Goal: Answer question/provide support: Share knowledge or assist other users

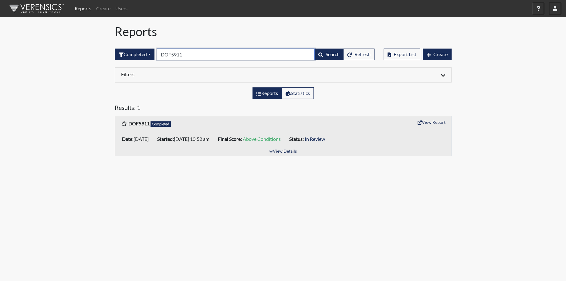
click at [189, 55] on input "DOF5911" at bounding box center [236, 55] width 158 height 12
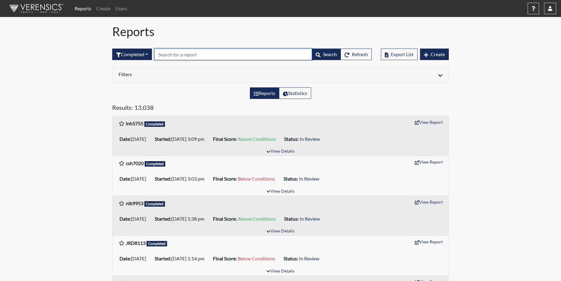
paste input "TSL3923"
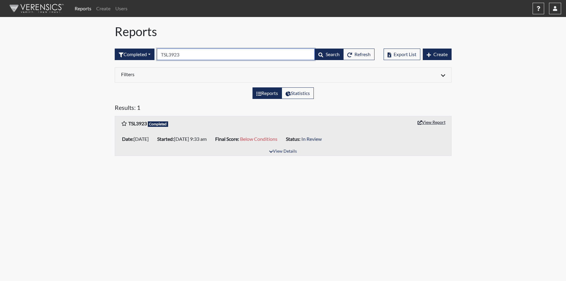
type input "TSL3923"
click at [427, 121] on button "View Report" at bounding box center [431, 121] width 33 height 9
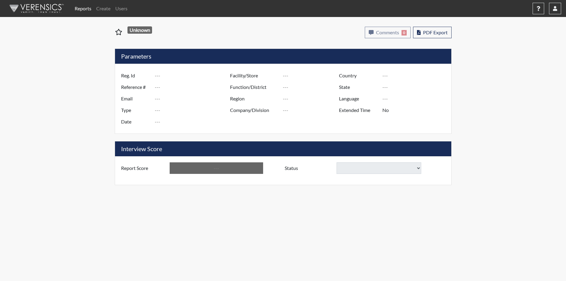
type input "TSL3923"
type input "51300"
type input "---"
type input "Corrections Pre-Employment"
type input "[DATE]"
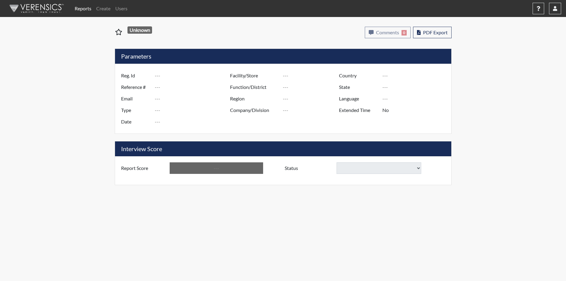
type input "[PERSON_NAME]"
type input "[GEOGRAPHIC_DATA]"
type input "[US_STATE]"
type input "English"
type input "Below Conditions"
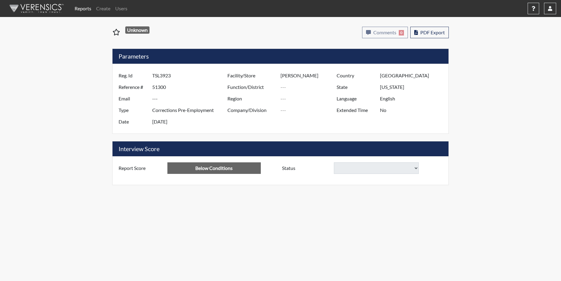
select select
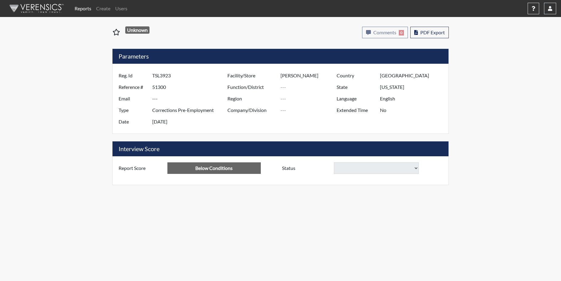
select select
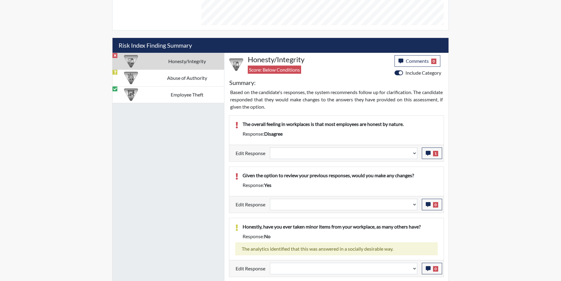
scroll to position [334, 0]
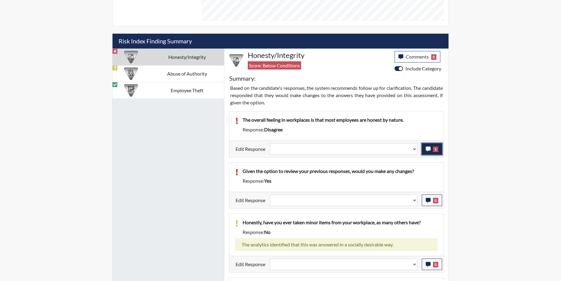
click at [429, 149] on icon "button" at bounding box center [428, 149] width 5 height 5
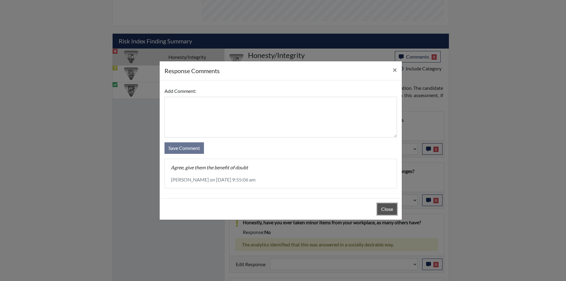
click at [382, 209] on button "Close" at bounding box center [387, 209] width 20 height 12
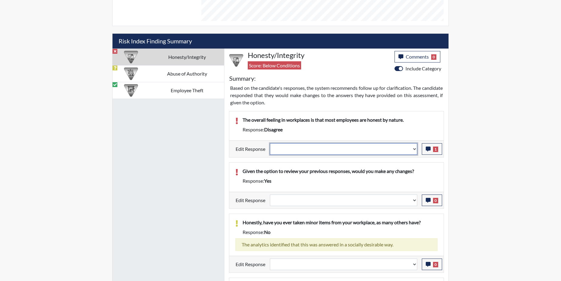
click at [415, 149] on select "Question is not relevant. Results will be updated. Reasonable explanation provi…" at bounding box center [344, 149] width 148 height 12
select select "reasonable-explanation-provided"
click at [270, 143] on select "Question is not relevant. Results will be updated. Reasonable explanation provi…" at bounding box center [344, 149] width 148 height 12
select select
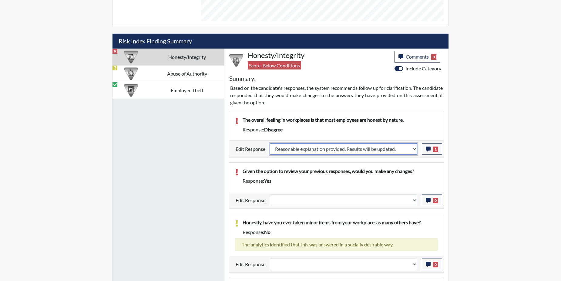
select select
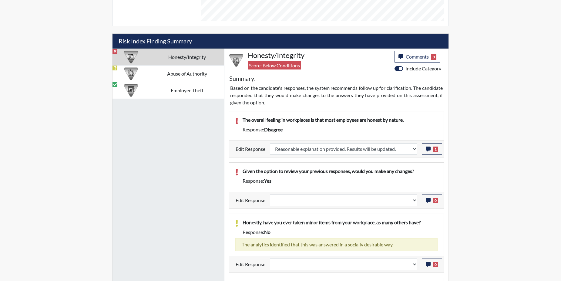
select select
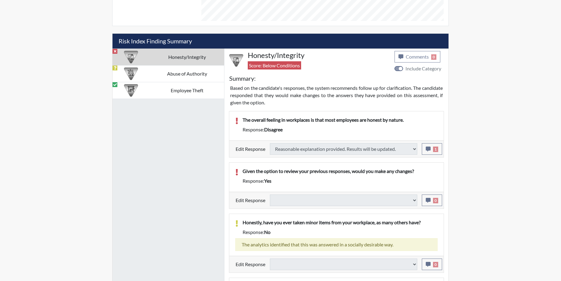
type input "Above Conditions"
select select
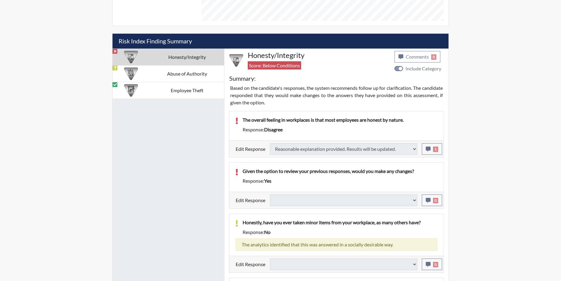
select select
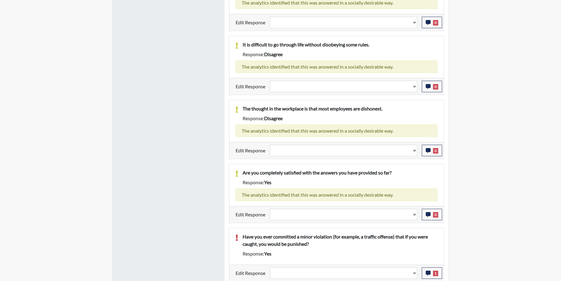
scroll to position [577, 0]
click at [426, 273] on icon "button" at bounding box center [428, 272] width 5 height 5
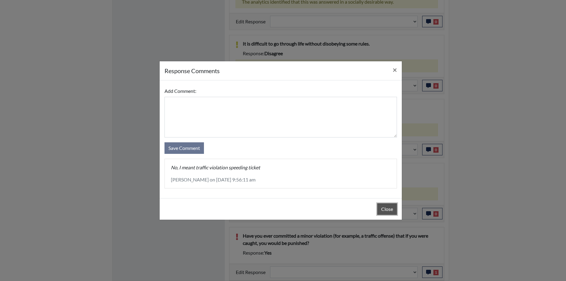
click at [389, 209] on button "Close" at bounding box center [387, 209] width 20 height 12
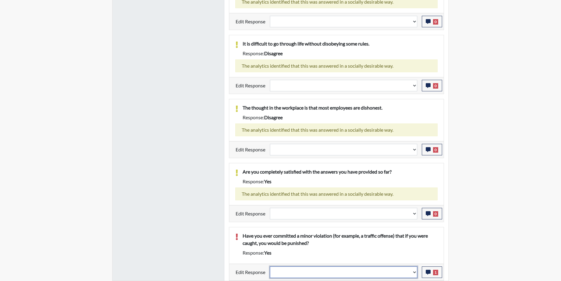
click at [416, 271] on select "Question is not relevant. Results will be updated. Reasonable explanation provi…" at bounding box center [344, 272] width 148 height 12
select select "reasonable-explanation-provided"
click at [270, 266] on select "Question is not relevant. Results will be updated. Reasonable explanation provi…" at bounding box center [344, 272] width 148 height 12
select select
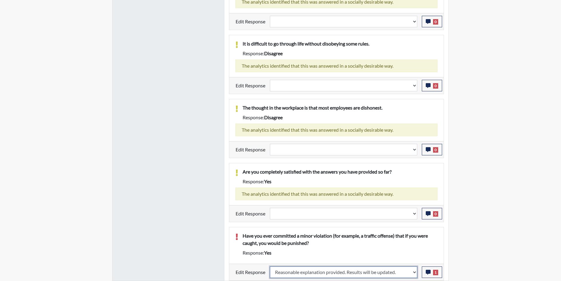
select select
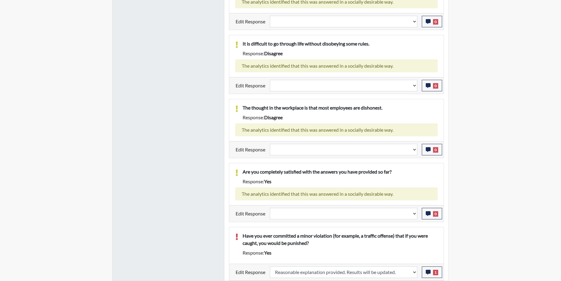
select select
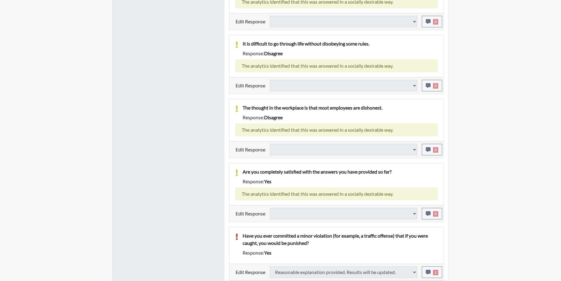
select select
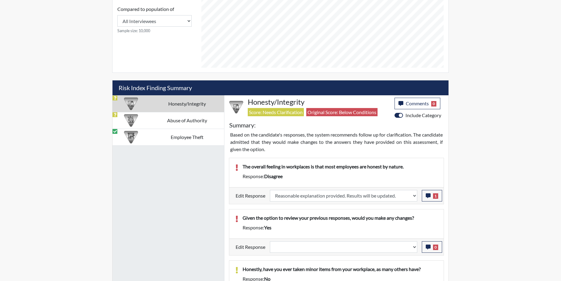
scroll to position [243, 0]
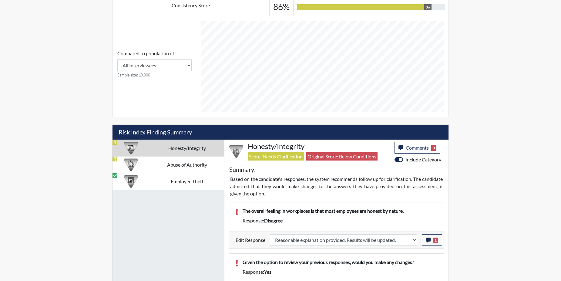
click at [144, 149] on div at bounding box center [131, 148] width 37 height 16
select select
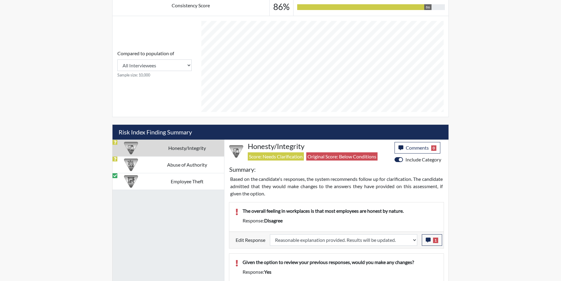
select select
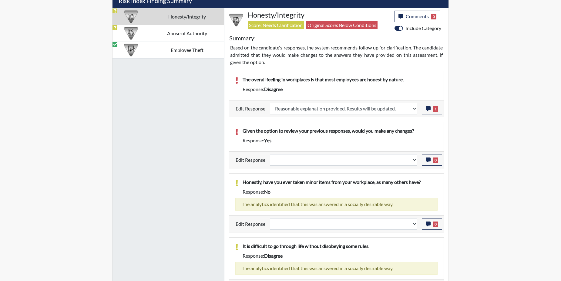
scroll to position [364, 0]
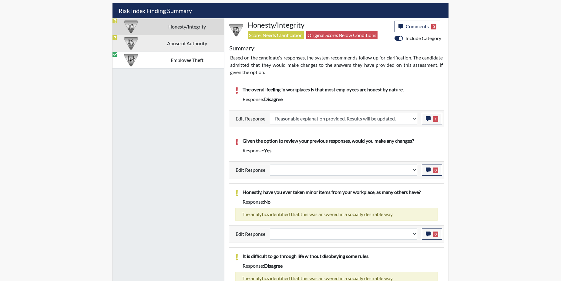
click at [158, 45] on td "Abuse of Authority" at bounding box center [187, 43] width 75 height 17
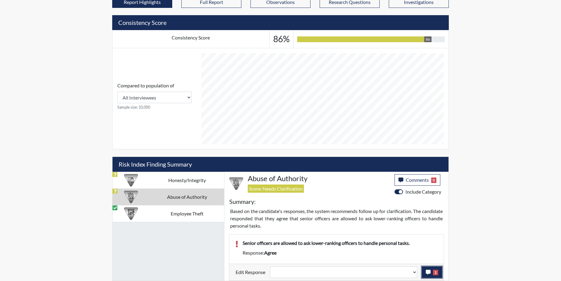
click at [429, 274] on icon "button" at bounding box center [428, 272] width 5 height 5
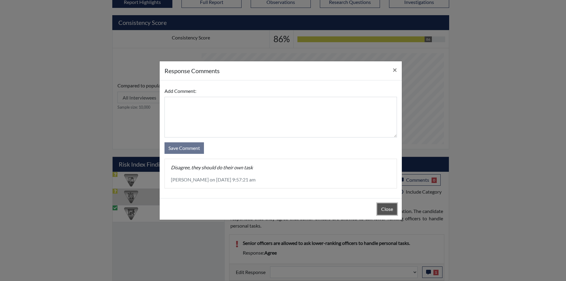
click at [392, 208] on button "Close" at bounding box center [387, 209] width 20 height 12
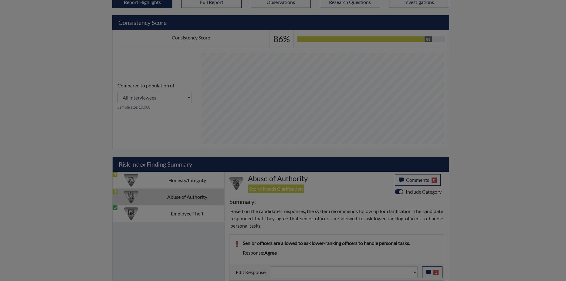
click at [392, 205] on div "Close" at bounding box center [281, 194] width 242 height 22
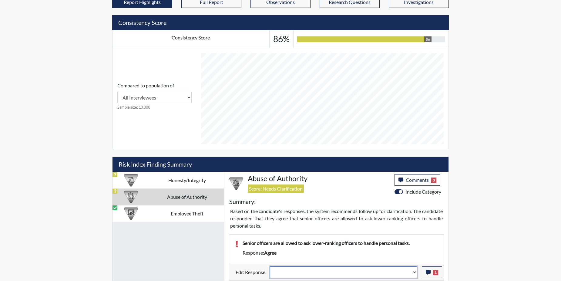
click at [413, 272] on select "Question is not relevant. Results will be updated. Reasonable explanation provi…" at bounding box center [344, 272] width 148 height 12
select select "reasonable-explanation-provided"
click at [270, 266] on select "Question is not relevant. Results will be updated. Reasonable explanation provi…" at bounding box center [344, 272] width 148 height 12
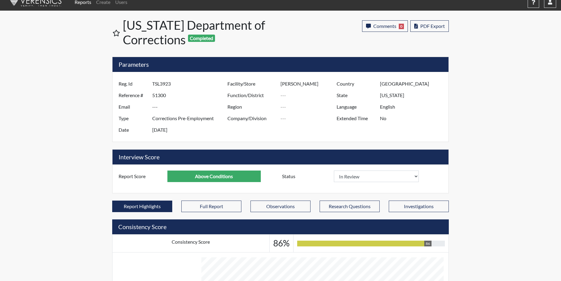
scroll to position [0, 0]
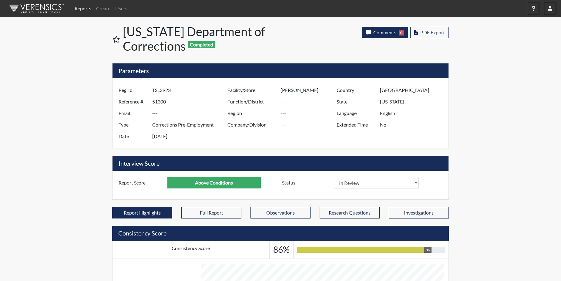
drag, startPoint x: 390, startPoint y: 24, endPoint x: 388, endPoint y: 29, distance: 5.5
click at [390, 25] on div "Comments 0 report Comments × Add Comment: Save Comment Close PDF Export" at bounding box center [370, 40] width 168 height 32
click at [388, 29] on span "Comments" at bounding box center [385, 32] width 23 height 6
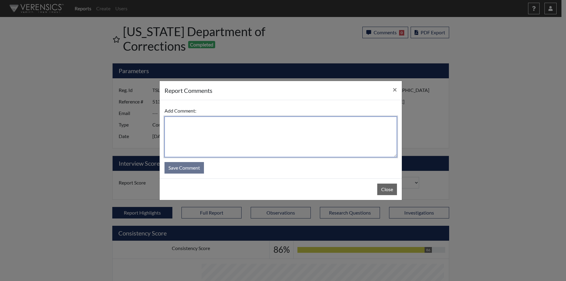
click at [262, 129] on textarea at bounding box center [281, 137] width 232 height 41
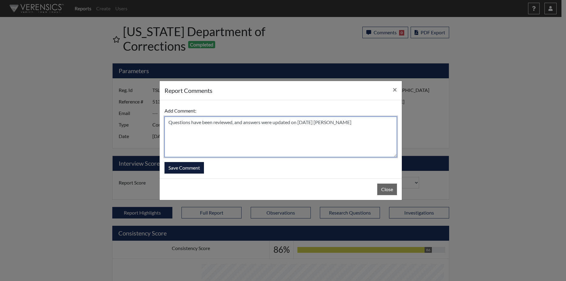
type textarea "Questions have been reviewed, and answers were updated on [DATE] [PERSON_NAME]"
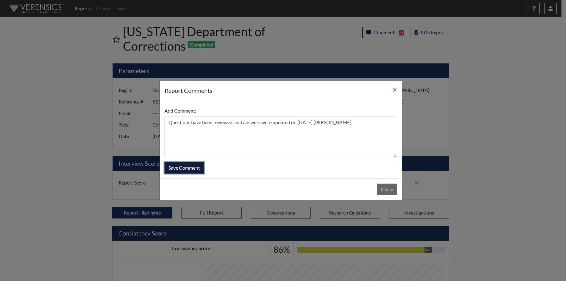
click at [188, 169] on button "Save Comment" at bounding box center [184, 168] width 39 height 12
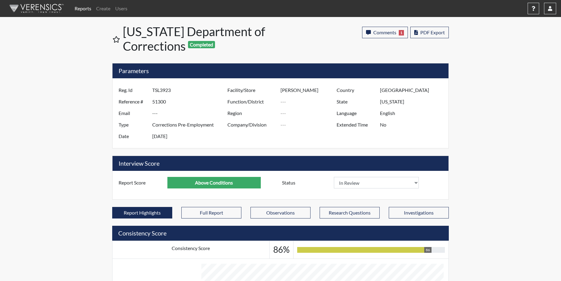
scroll to position [101, 252]
click at [85, 8] on link "Reports" at bounding box center [83, 8] width 22 height 12
